Goal: Check status

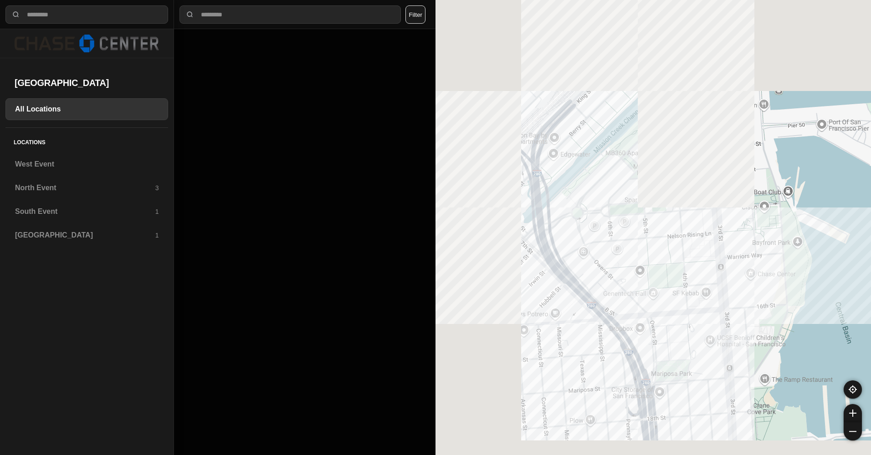
select select "*"
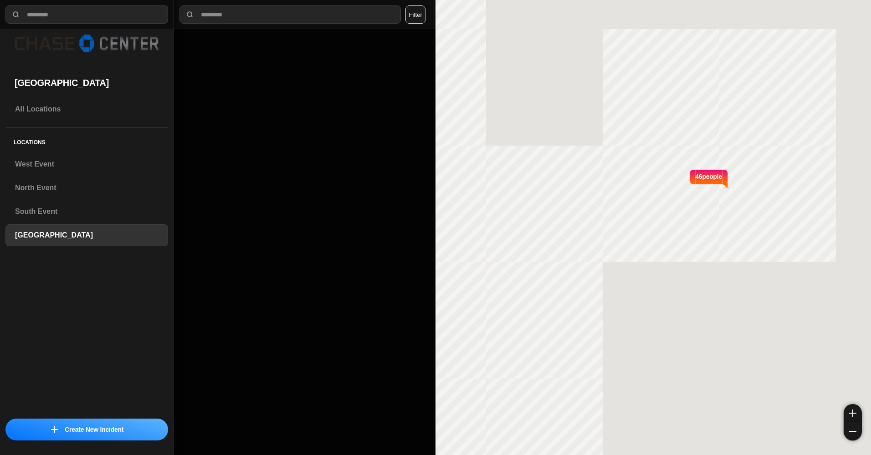
select select "*"
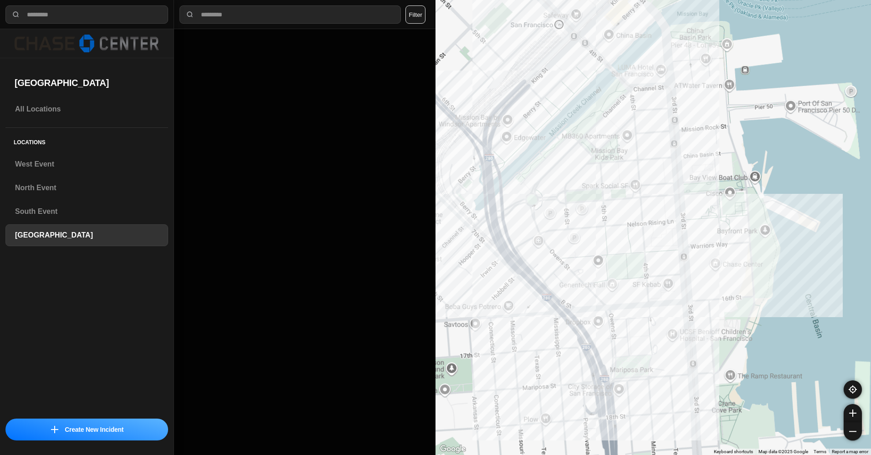
drag, startPoint x: 636, startPoint y: 150, endPoint x: 658, endPoint y: 235, distance: 87.8
click at [658, 235] on div at bounding box center [652, 227] width 435 height 455
